Goal: Navigation & Orientation: Find specific page/section

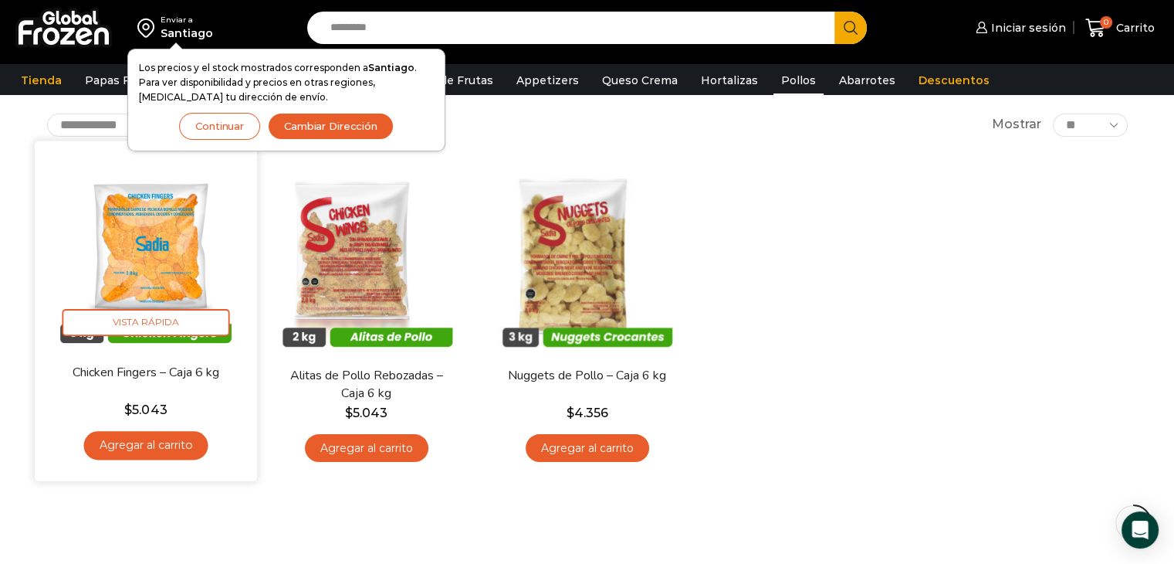
scroll to position [77, 0]
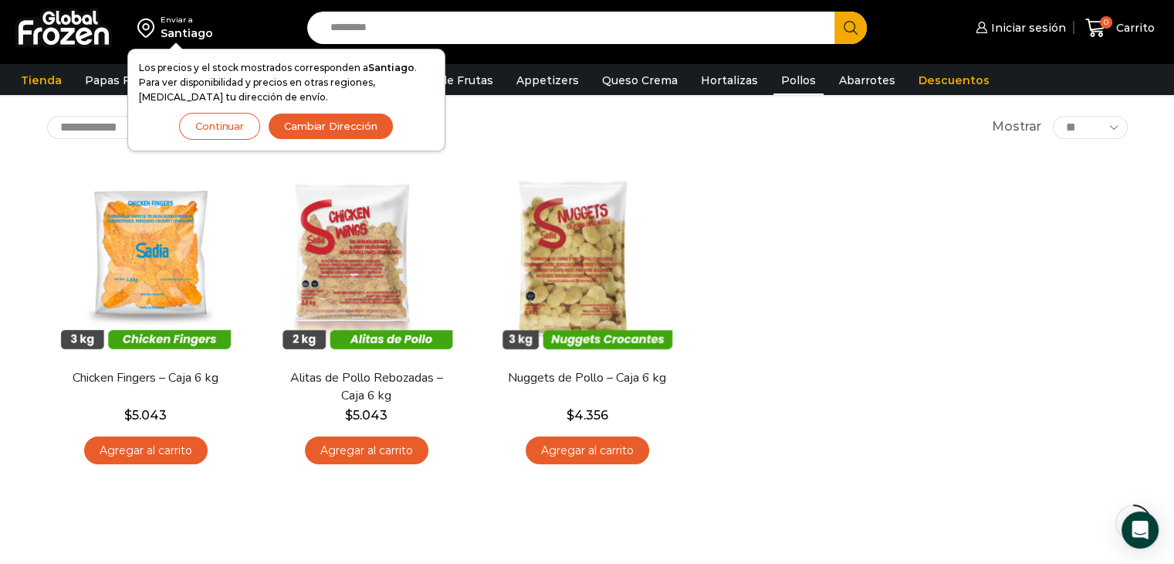
click at [222, 126] on button "Continuar" at bounding box center [219, 126] width 81 height 27
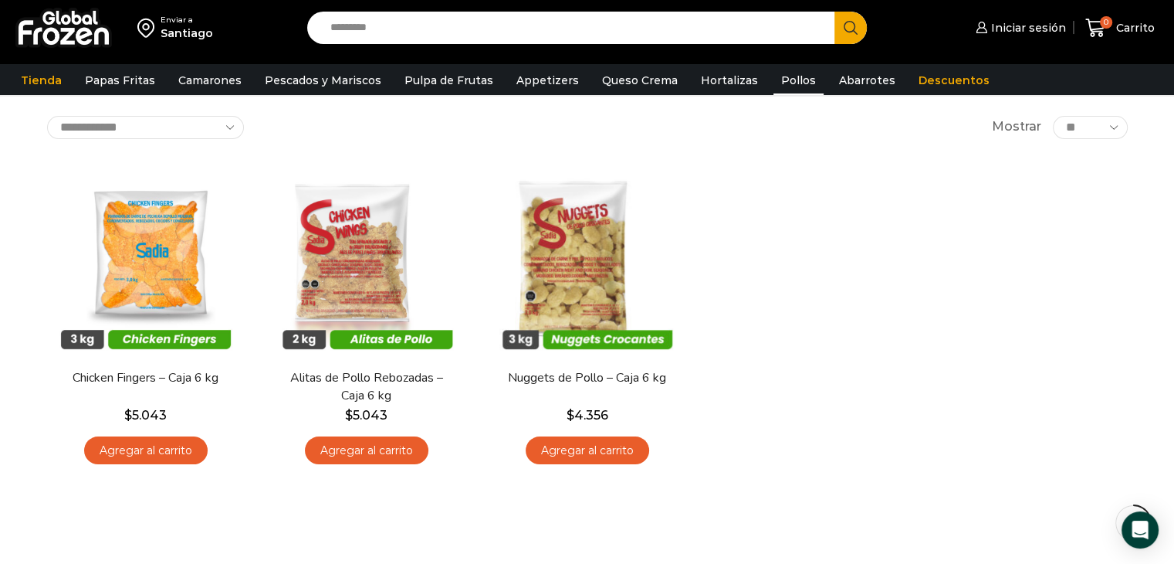
click at [774, 78] on link "Pollos" at bounding box center [799, 80] width 50 height 29
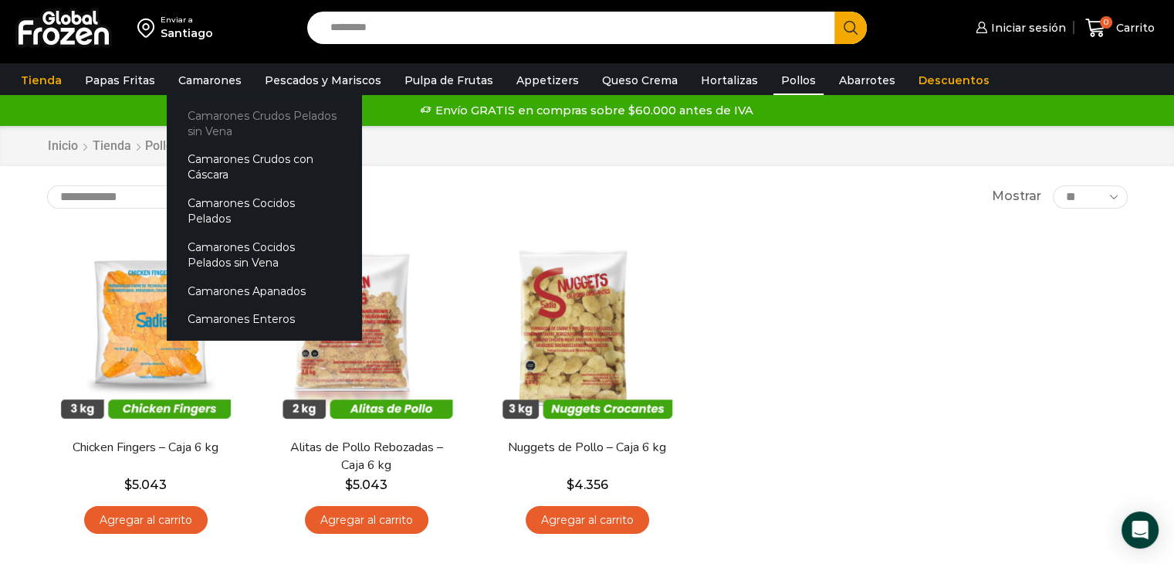
click at [205, 111] on link "Camarones Crudos Pelados sin Vena" at bounding box center [264, 123] width 195 height 44
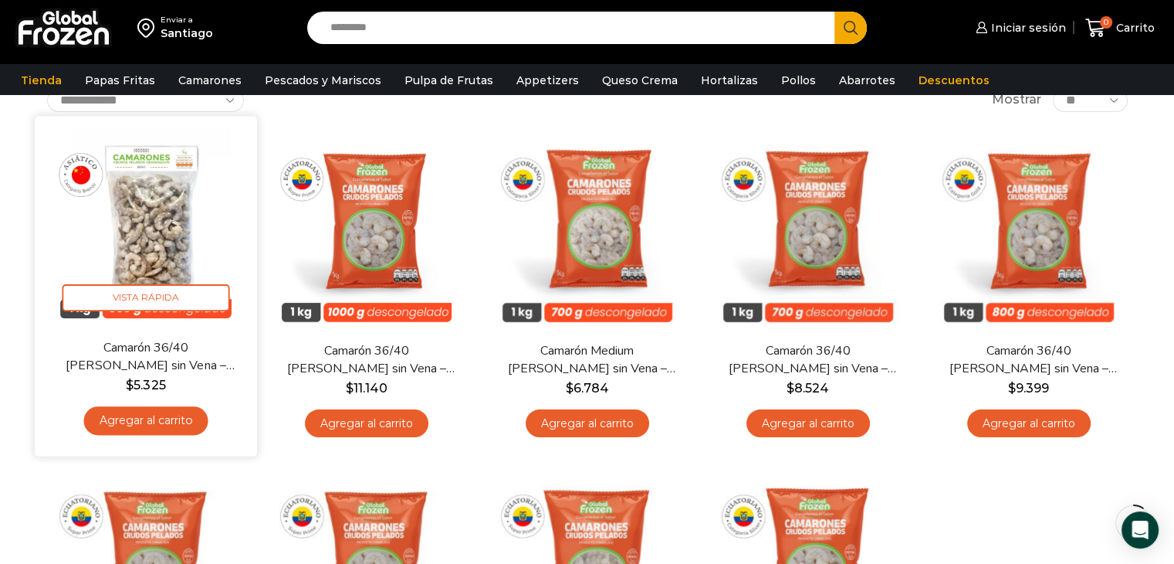
scroll to position [77, 0]
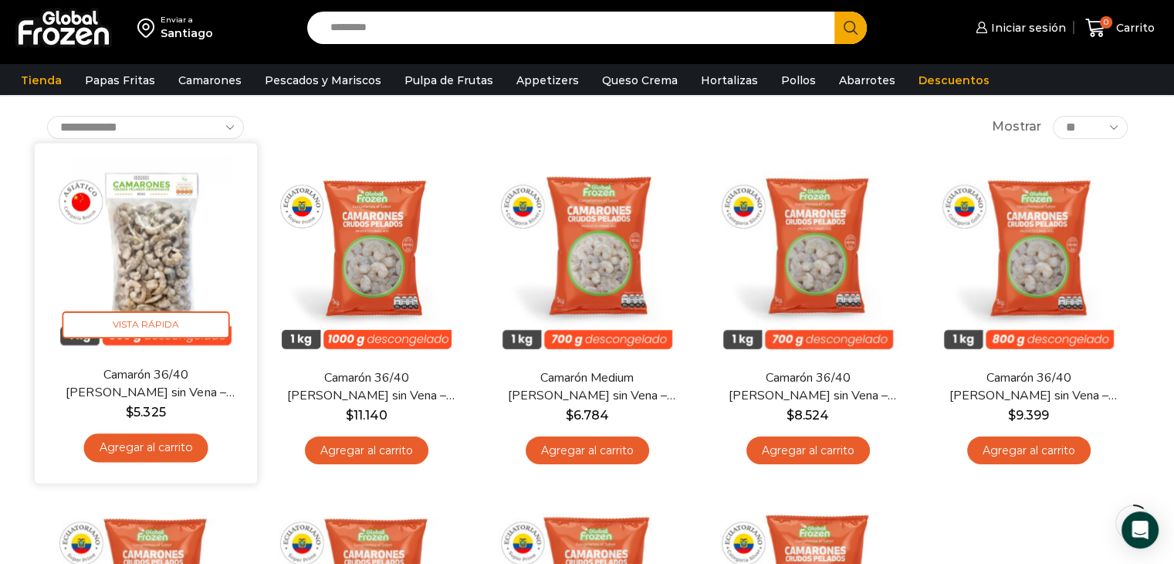
click at [154, 236] on img at bounding box center [145, 253] width 199 height 199
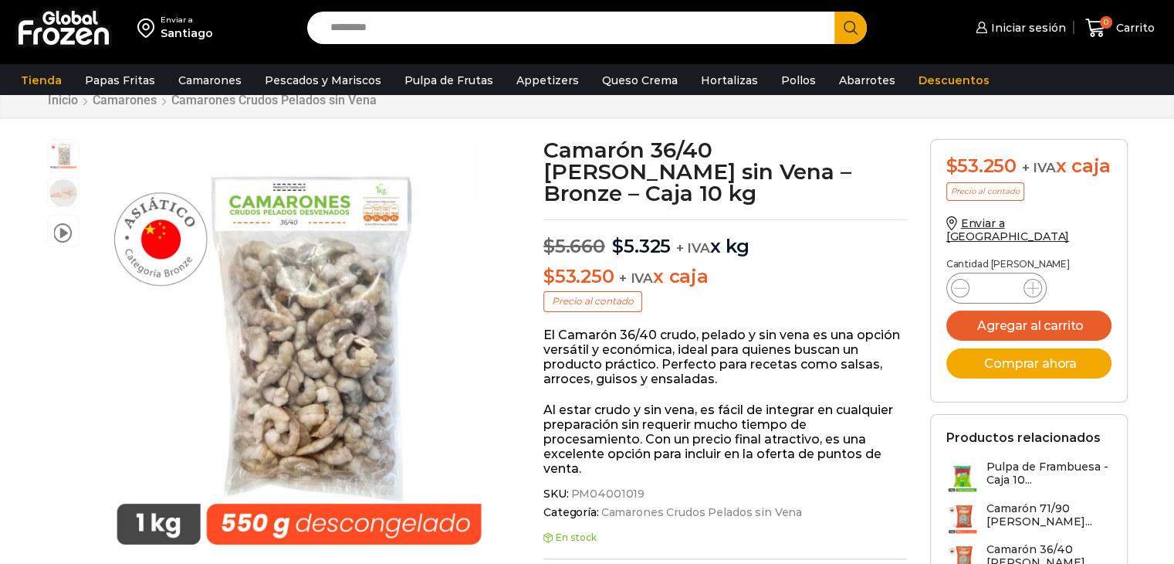
scroll to position [77, 0]
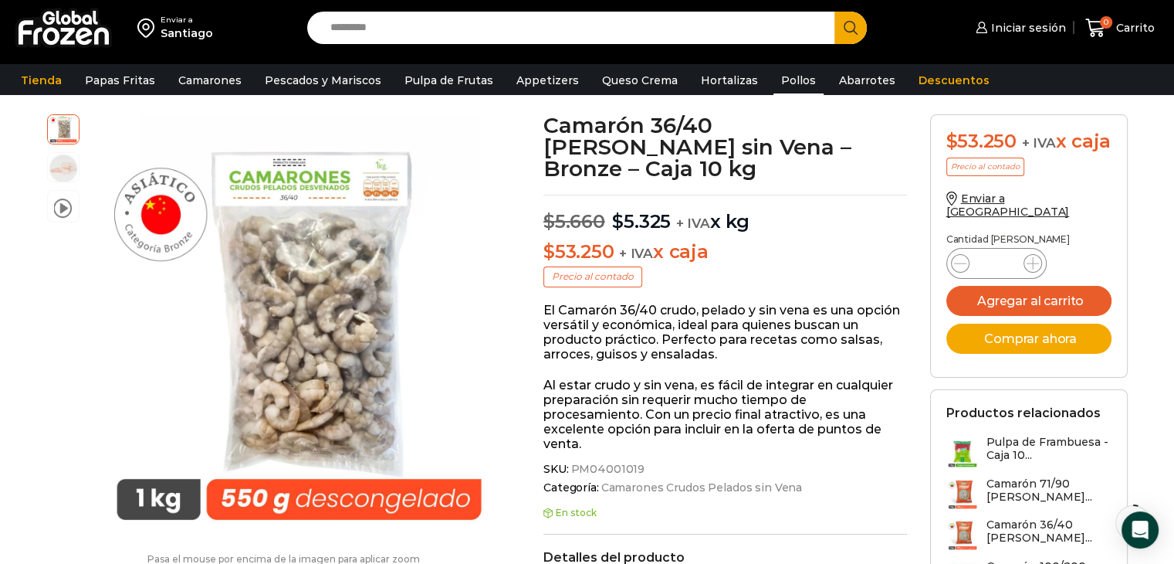
click at [774, 86] on link "Pollos" at bounding box center [799, 80] width 50 height 29
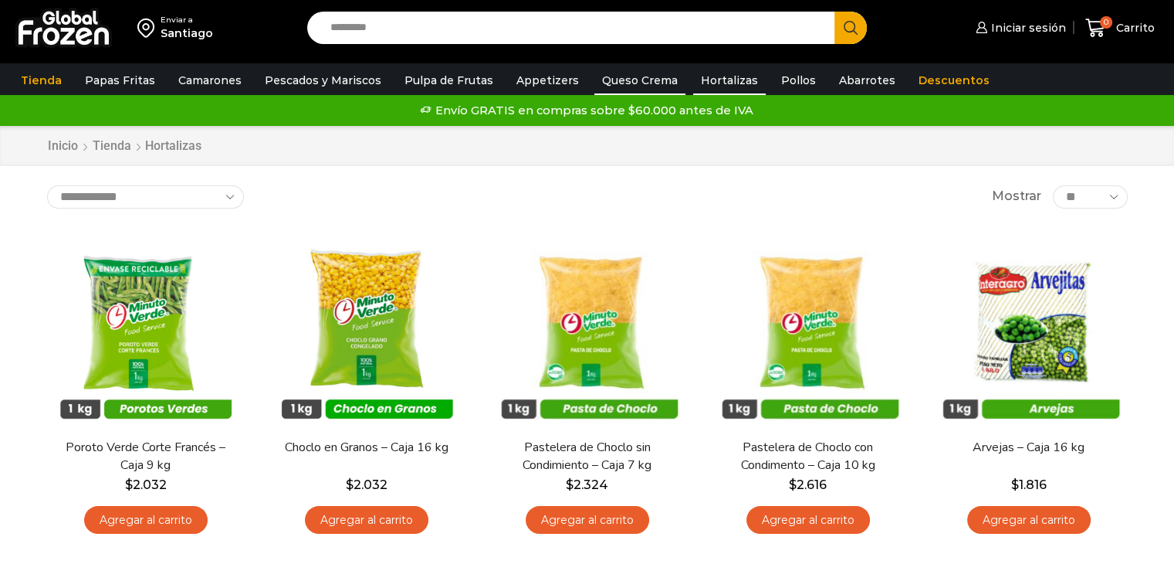
click at [625, 78] on link "Queso Crema" at bounding box center [640, 80] width 91 height 29
click at [541, 83] on link "Appetizers" at bounding box center [548, 80] width 78 height 29
click at [432, 84] on link "Pulpa de Frutas" at bounding box center [449, 80] width 104 height 29
click at [531, 84] on link "Appetizers" at bounding box center [548, 80] width 78 height 29
